Goal: Information Seeking & Learning: Learn about a topic

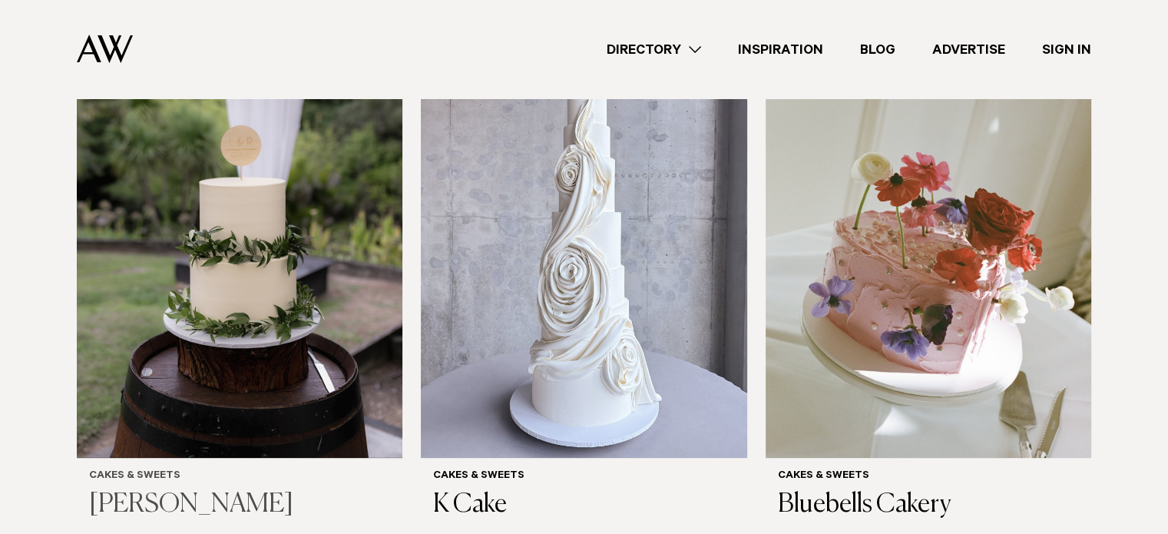
scroll to position [537, 0]
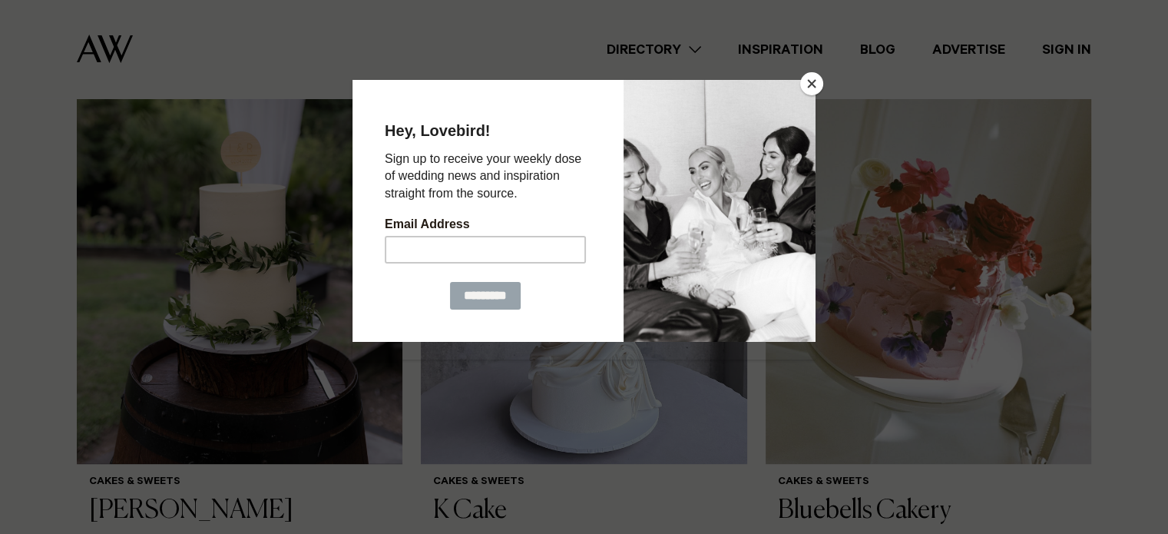
click at [811, 85] on button "Close" at bounding box center [811, 83] width 23 height 23
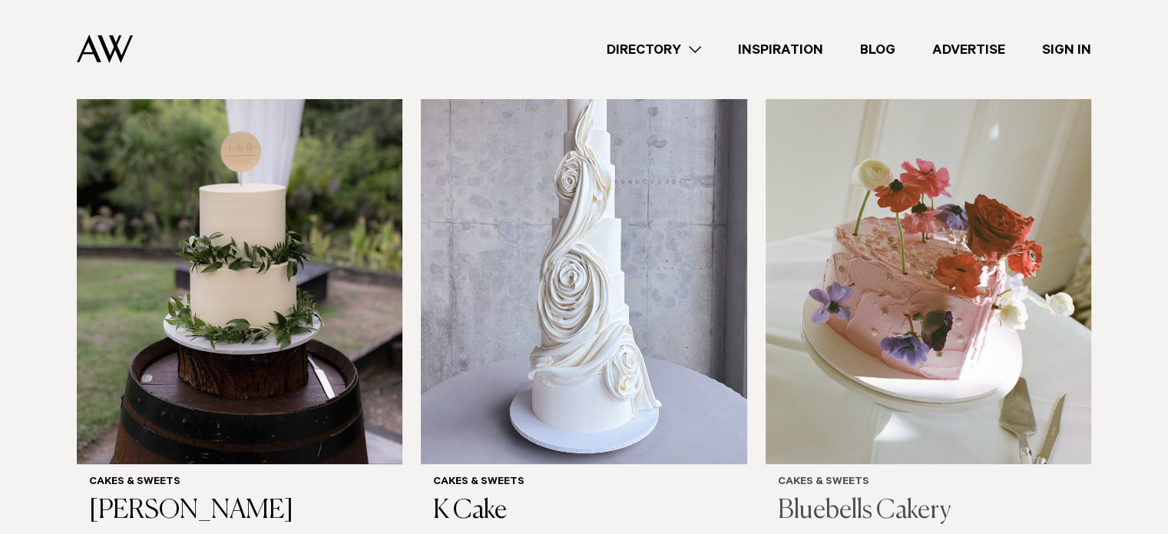
click at [917, 285] on img at bounding box center [928, 245] width 326 height 437
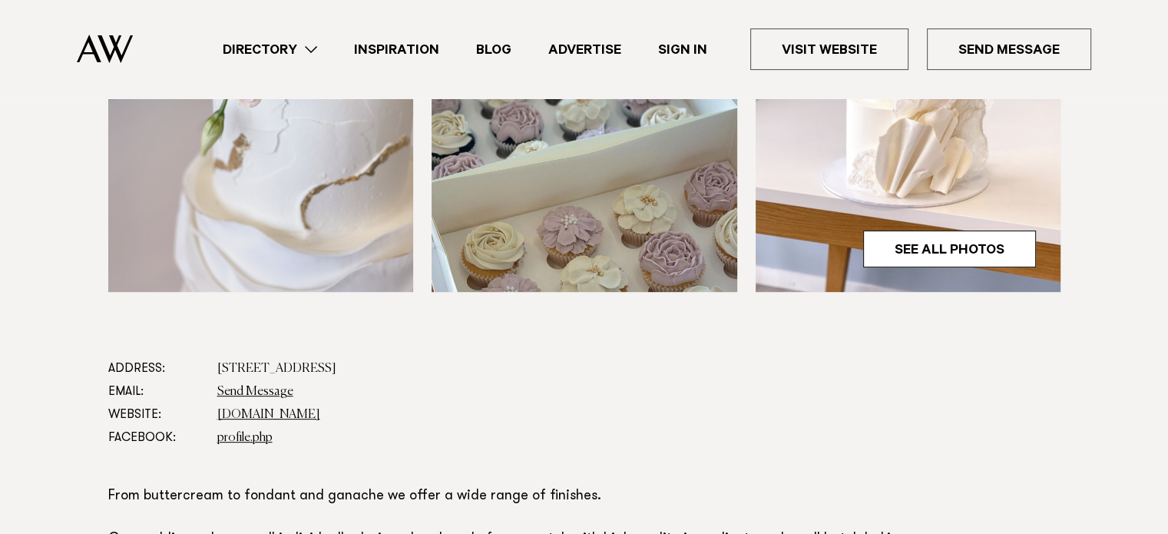
scroll to position [614, 0]
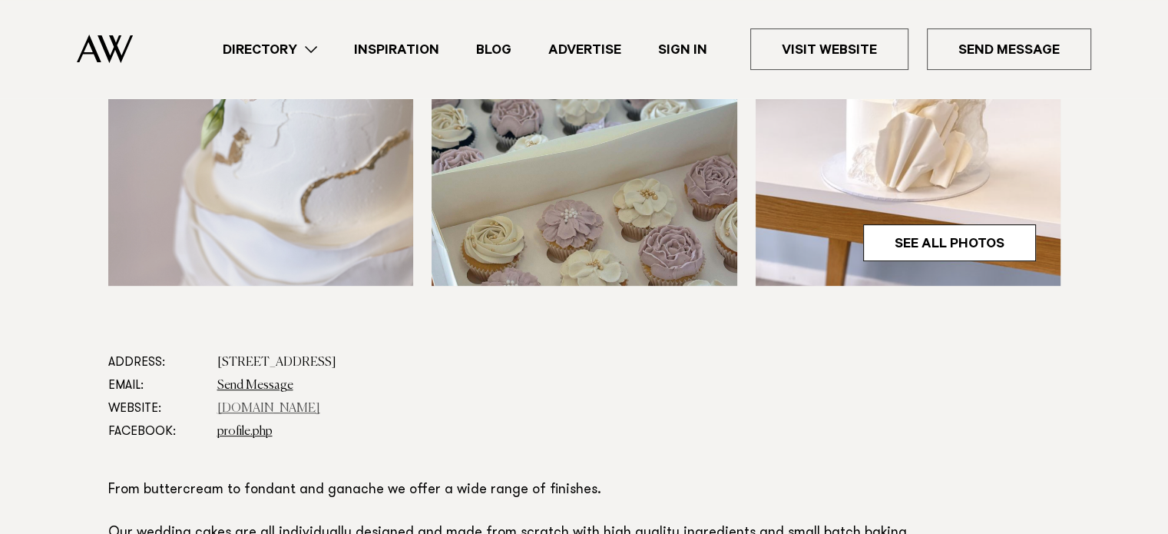
click at [305, 404] on link "www.jennamareecakes.co.nz" at bounding box center [268, 408] width 103 height 12
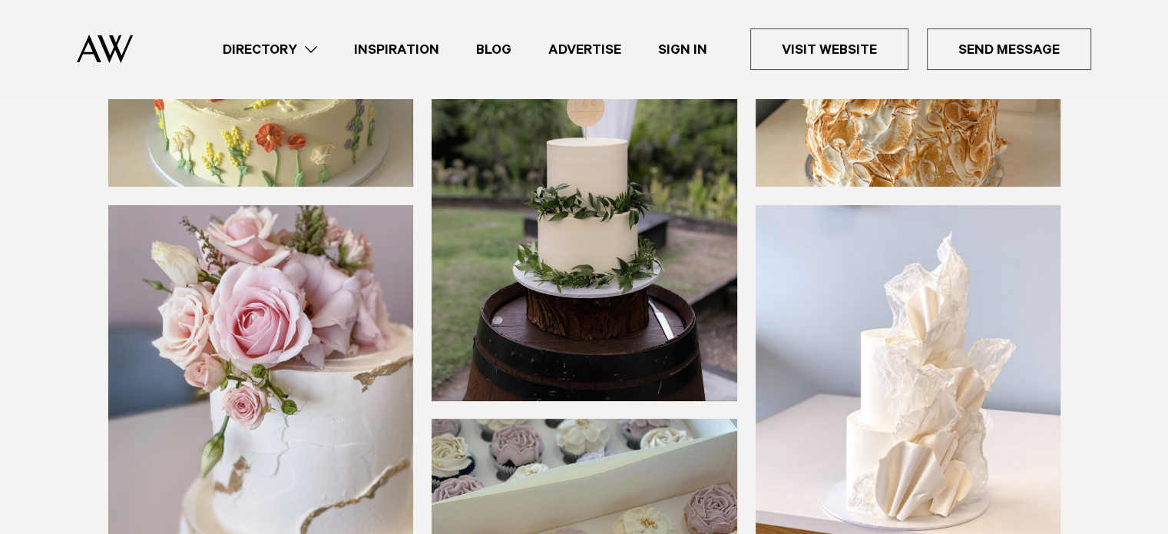
scroll to position [230, 0]
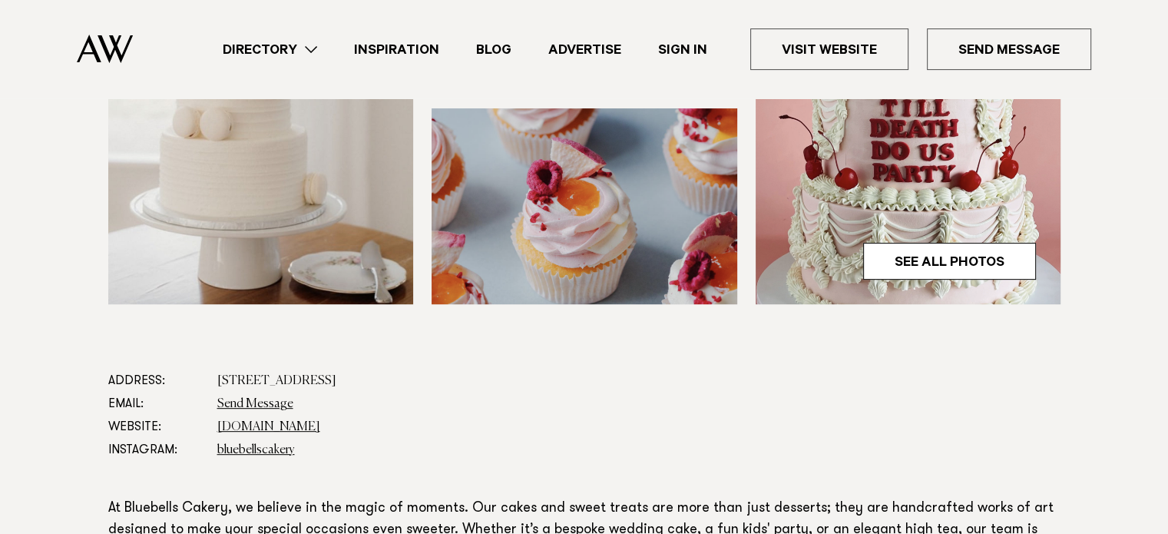
scroll to position [614, 0]
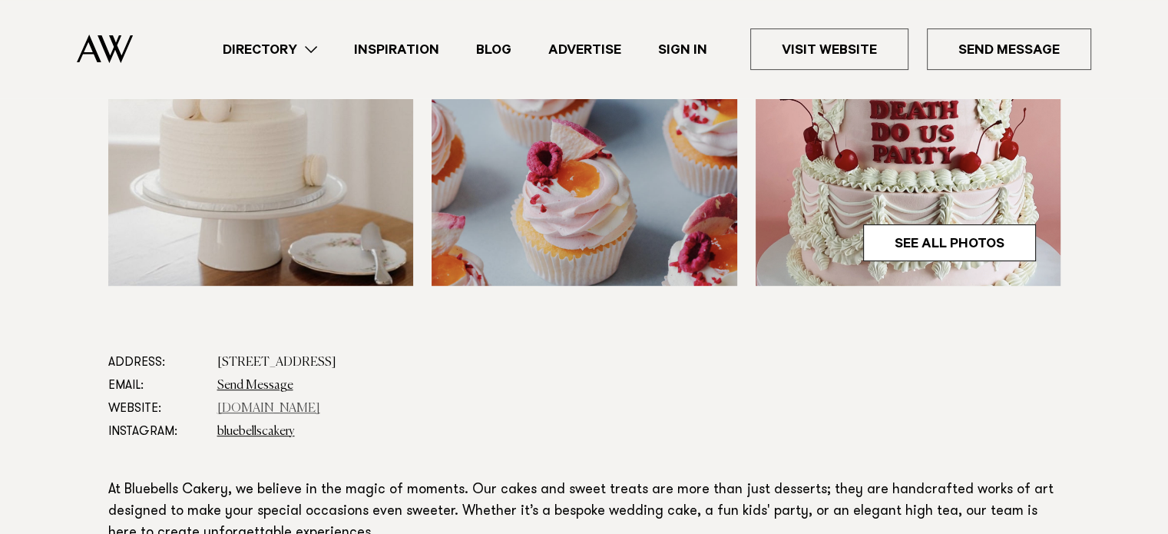
click at [273, 404] on link "bluebellscakery.com" at bounding box center [268, 408] width 103 height 12
